Goal: Task Accomplishment & Management: Manage account settings

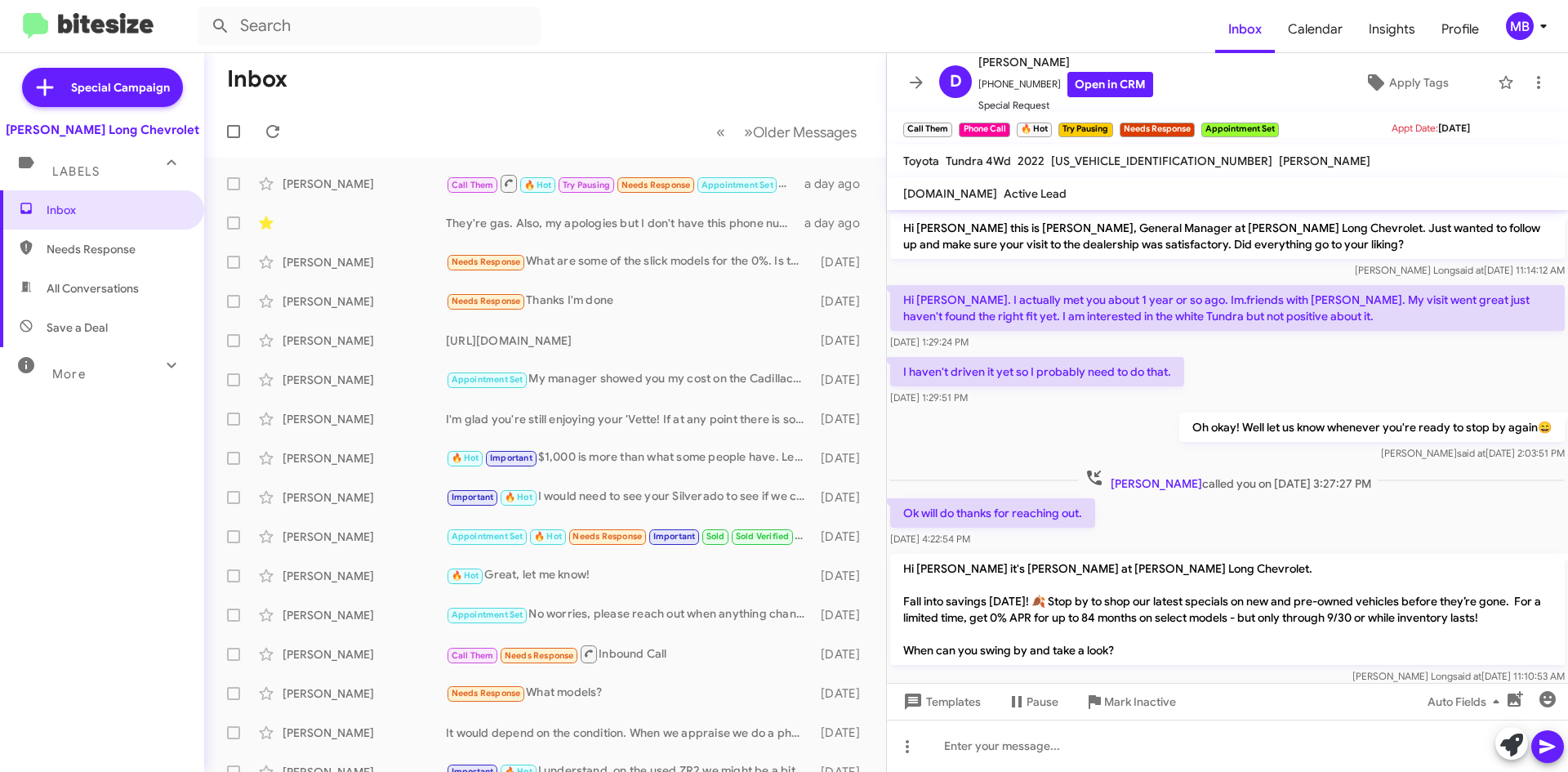
scroll to position [724, 0]
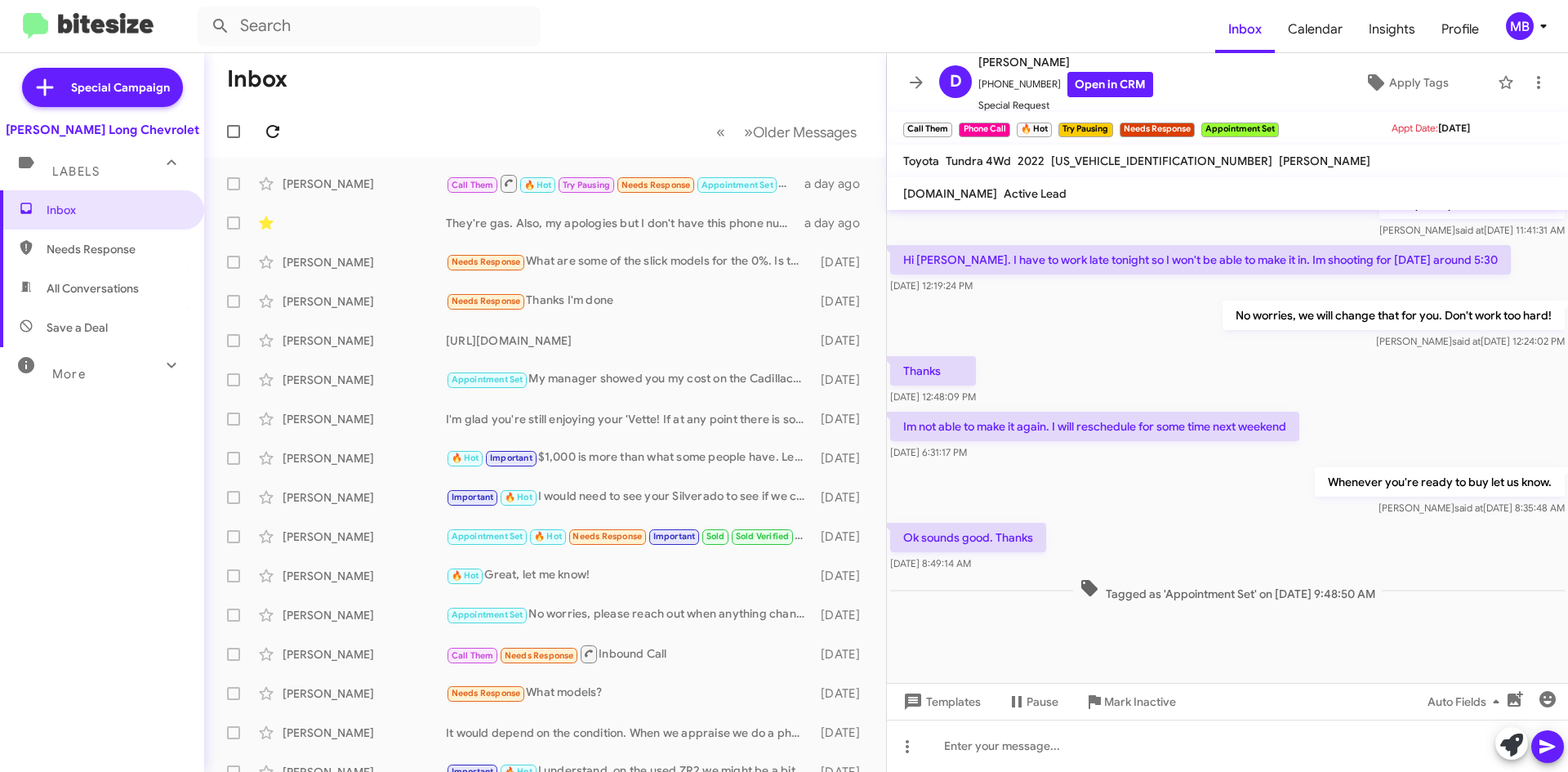
click at [279, 127] on icon at bounding box center [272, 131] width 13 height 13
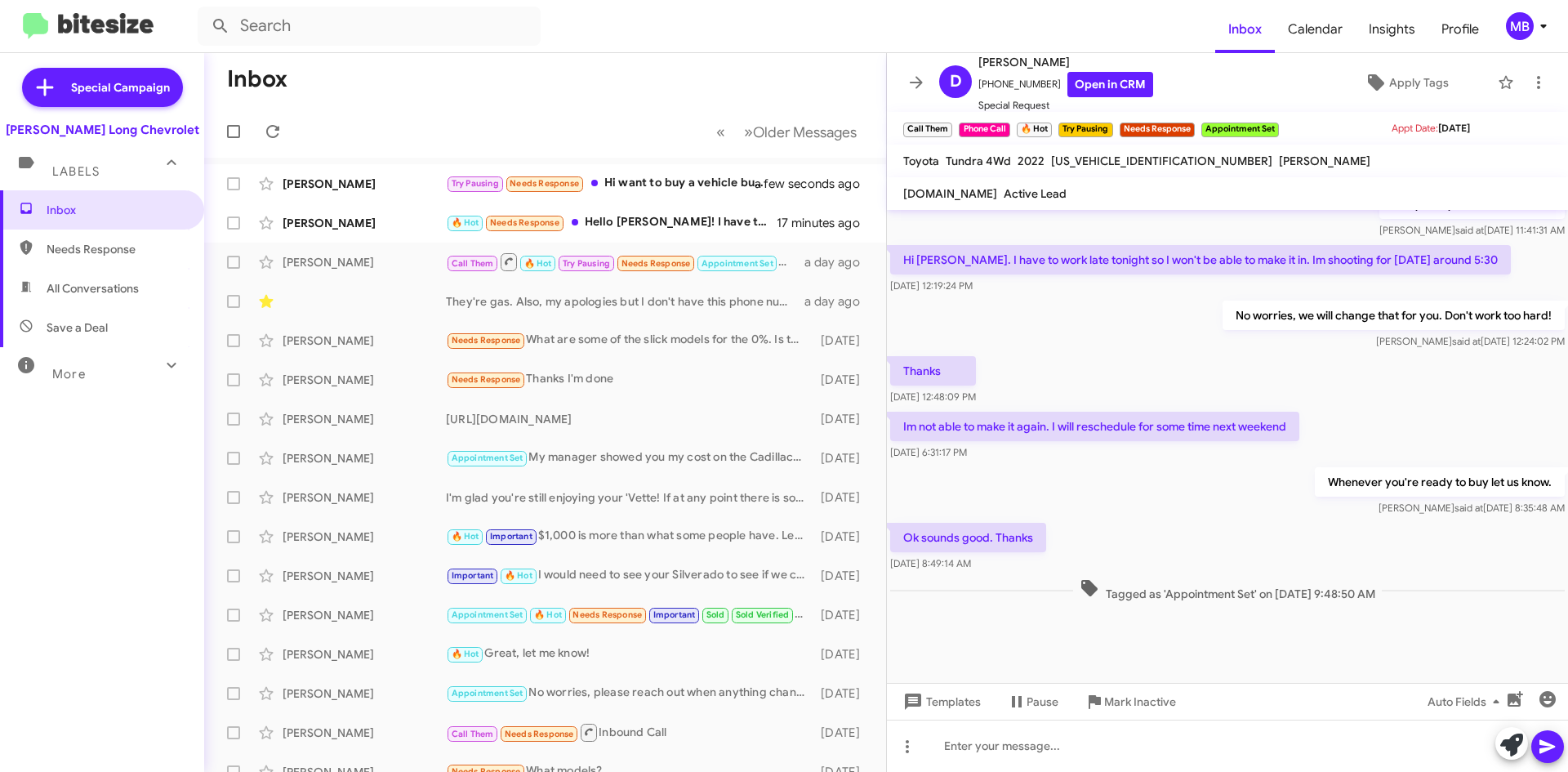
click at [115, 264] on span "Needs Response" at bounding box center [102, 249] width 204 height 39
type input "in:needs-response"
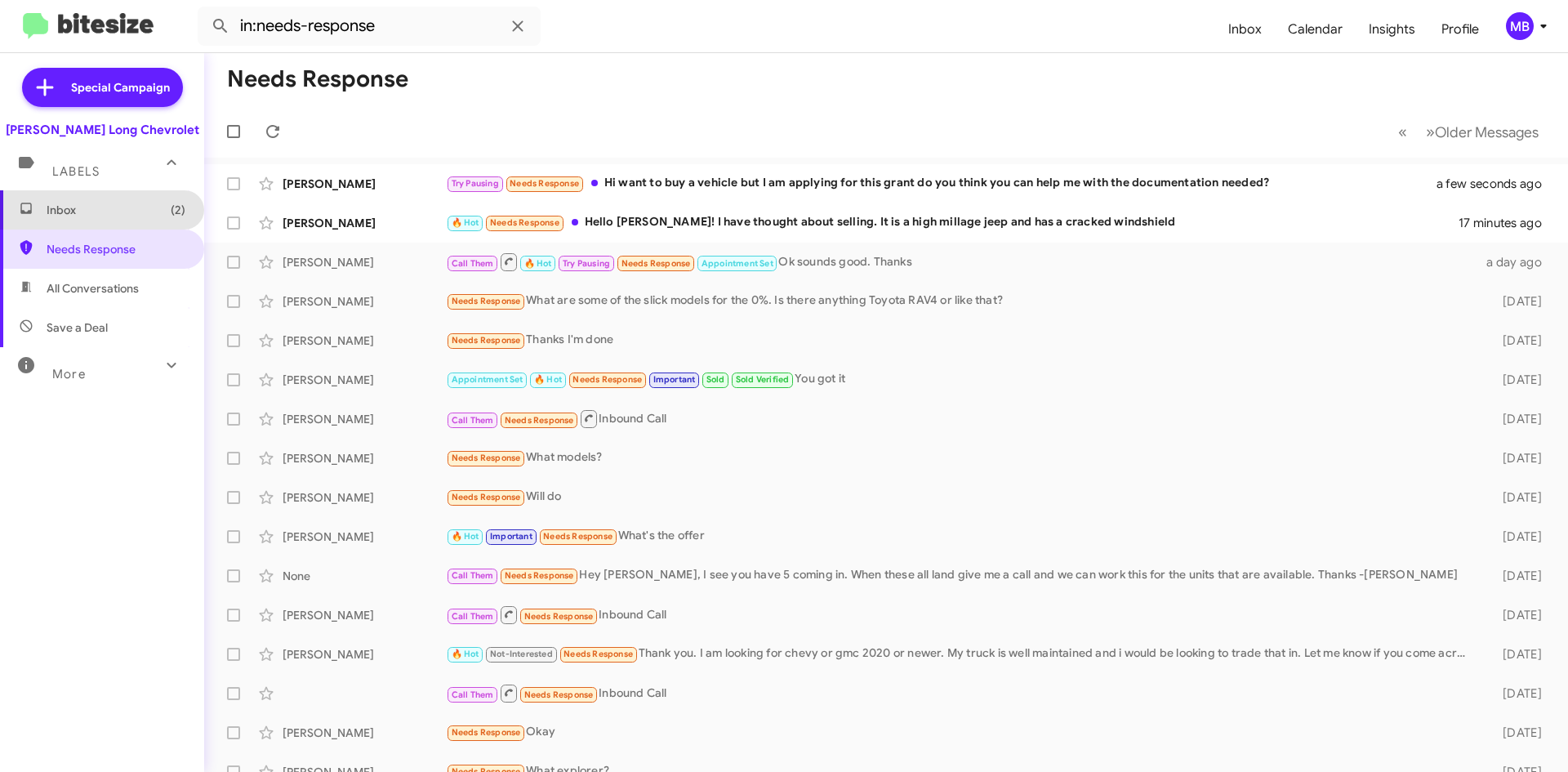
click at [134, 211] on span "Inbox (2)" at bounding box center [116, 209] width 139 height 16
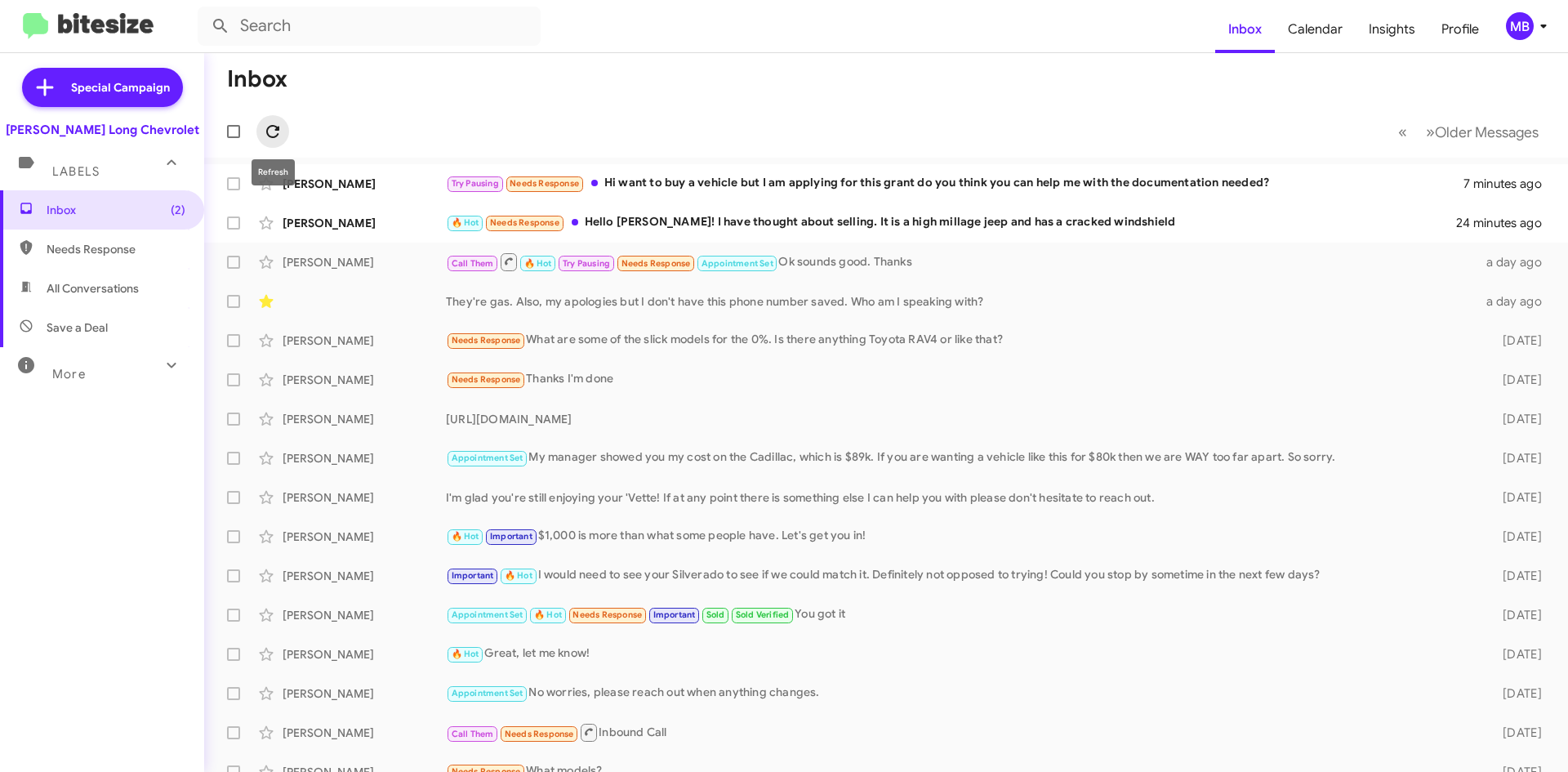
click at [280, 136] on icon at bounding box center [272, 131] width 20 height 20
click at [256, 130] on div at bounding box center [237, 131] width 39 height 32
click at [269, 124] on icon at bounding box center [272, 131] width 20 height 20
